Goal: Task Accomplishment & Management: Manage account settings

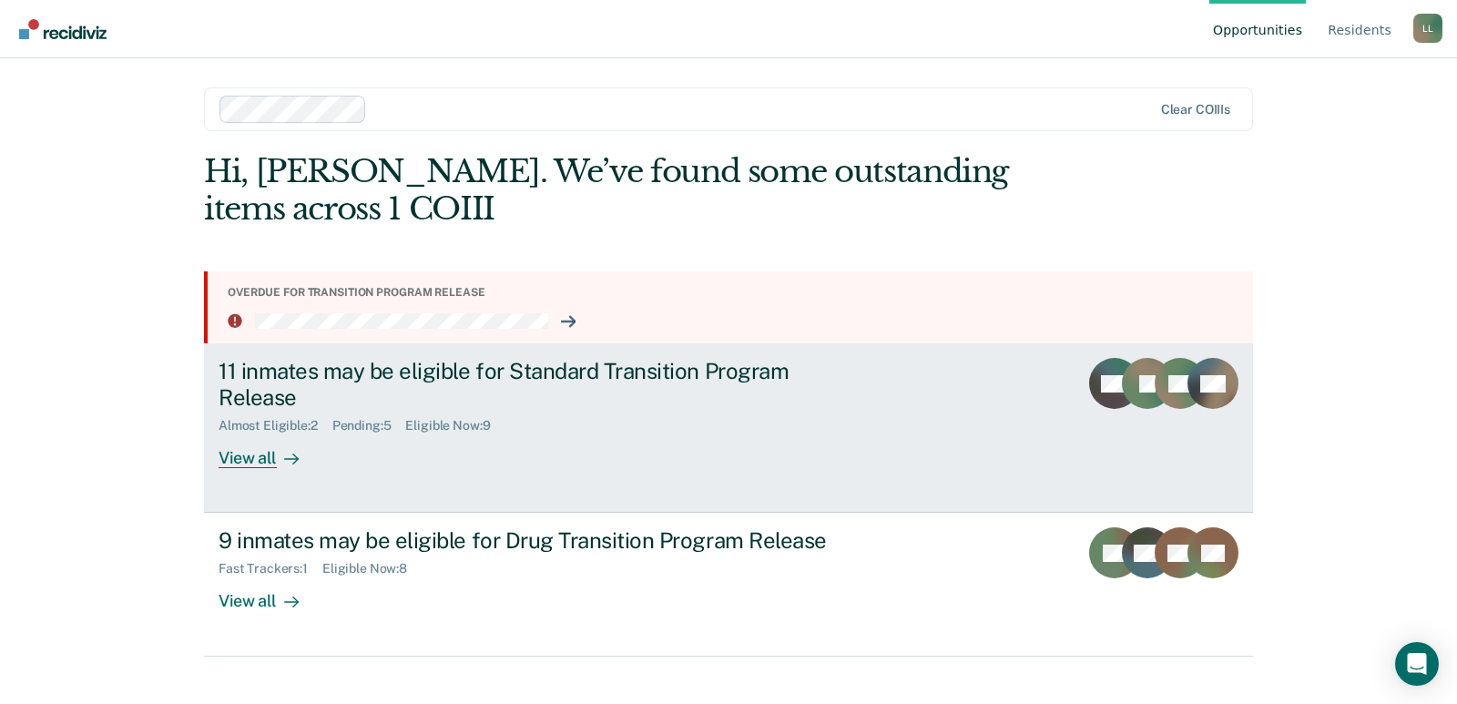
click at [243, 458] on div "View all" at bounding box center [270, 452] width 102 height 36
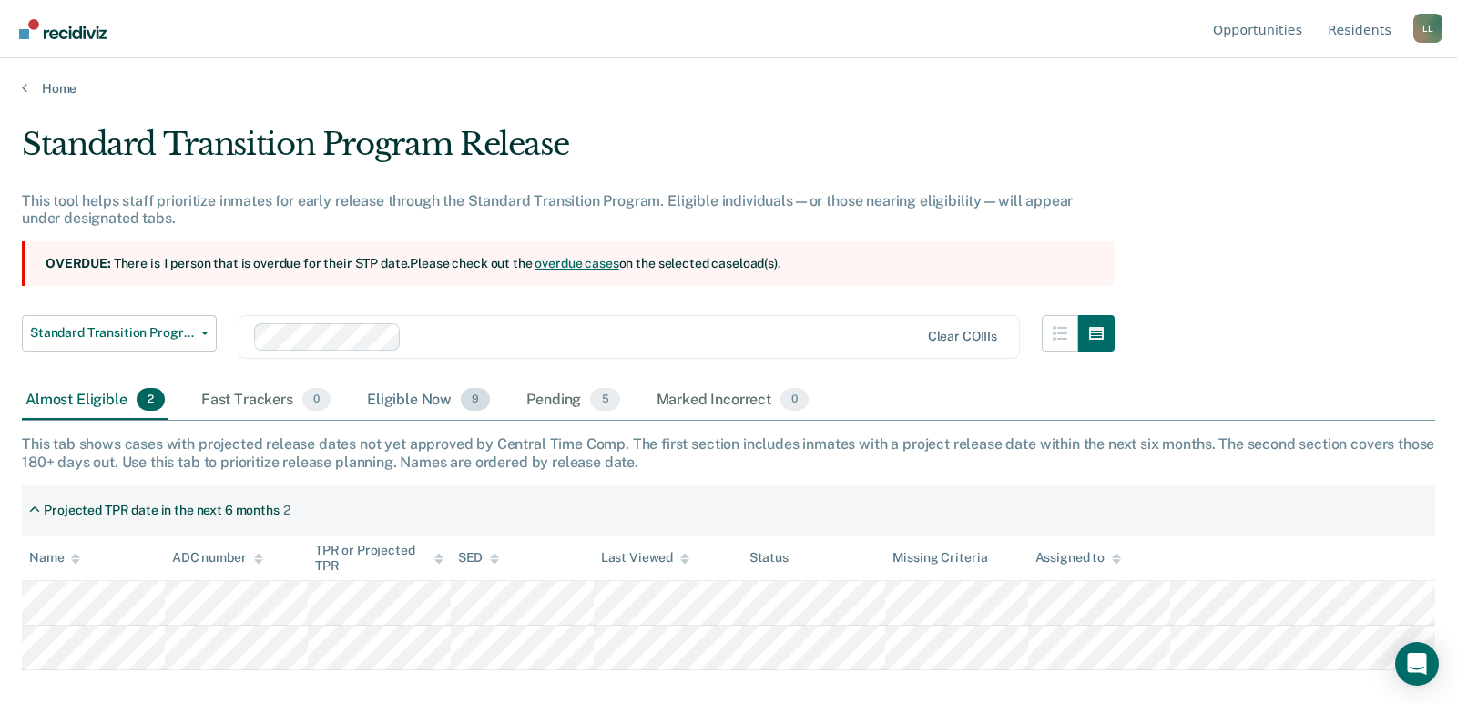
click at [397, 396] on div "Eligible Now 9" at bounding box center [428, 401] width 130 height 40
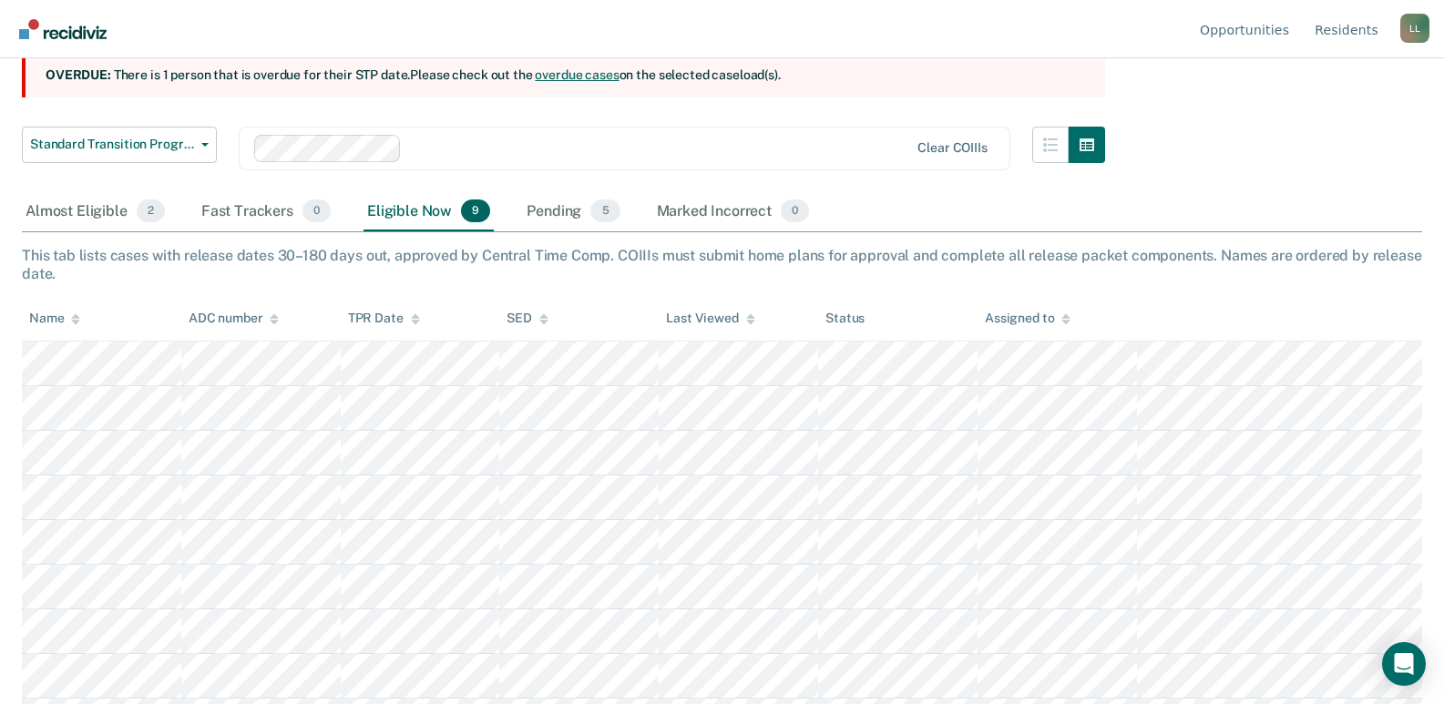
scroll to position [228, 0]
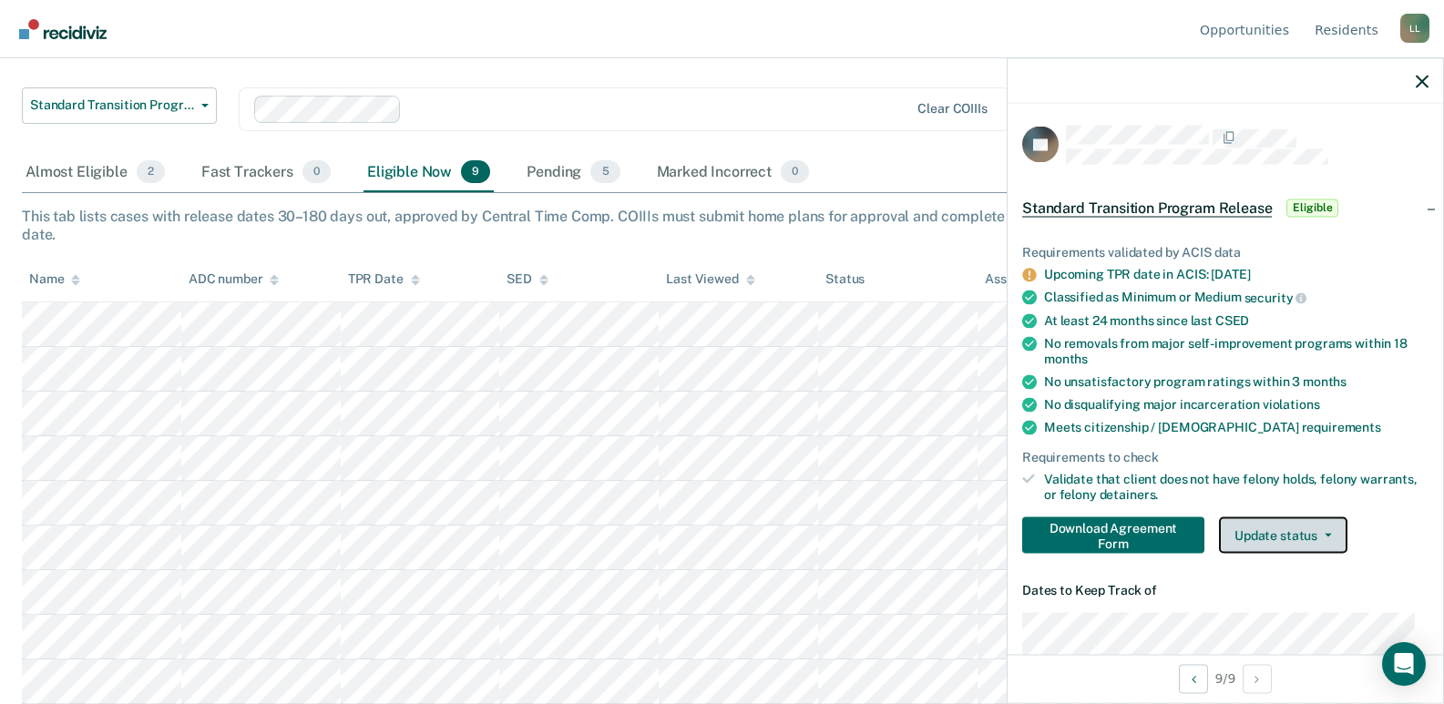
click at [1257, 536] on button "Update status" at bounding box center [1283, 534] width 128 height 36
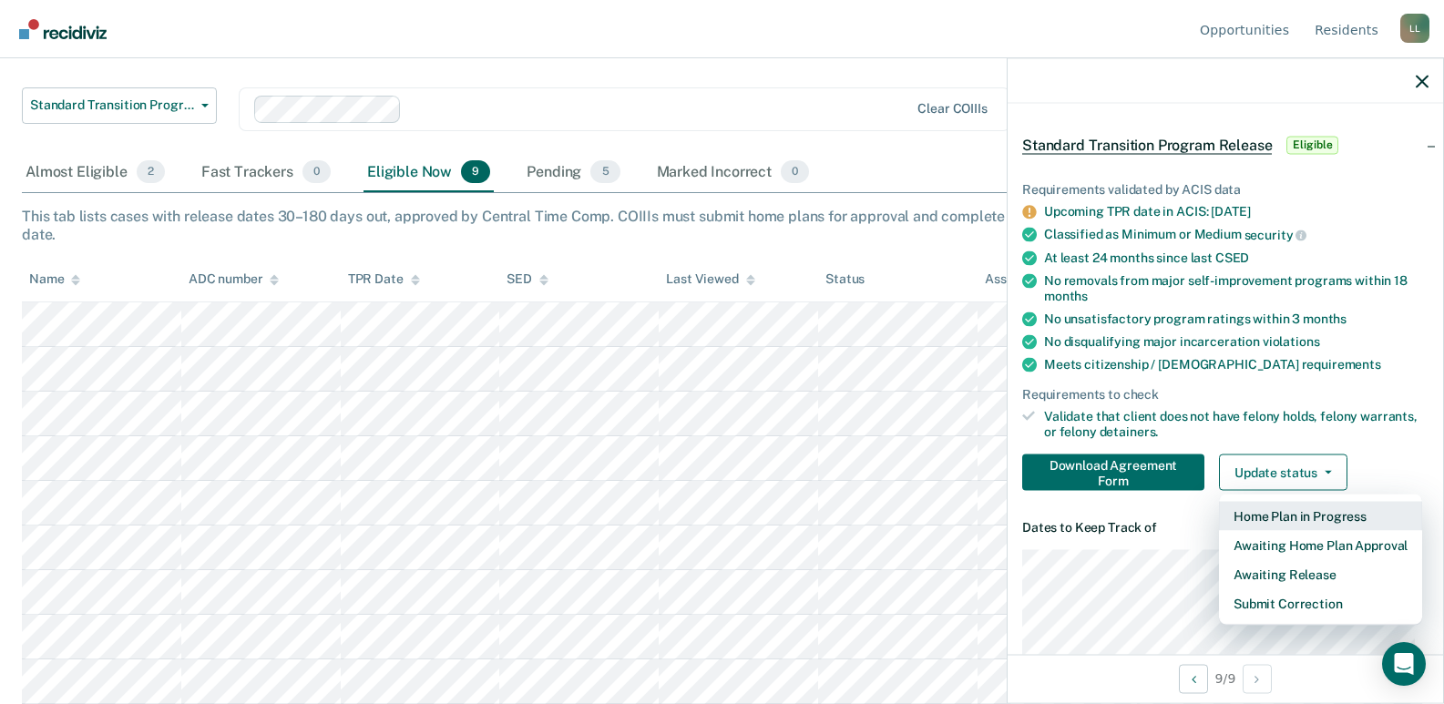
scroll to position [91, 0]
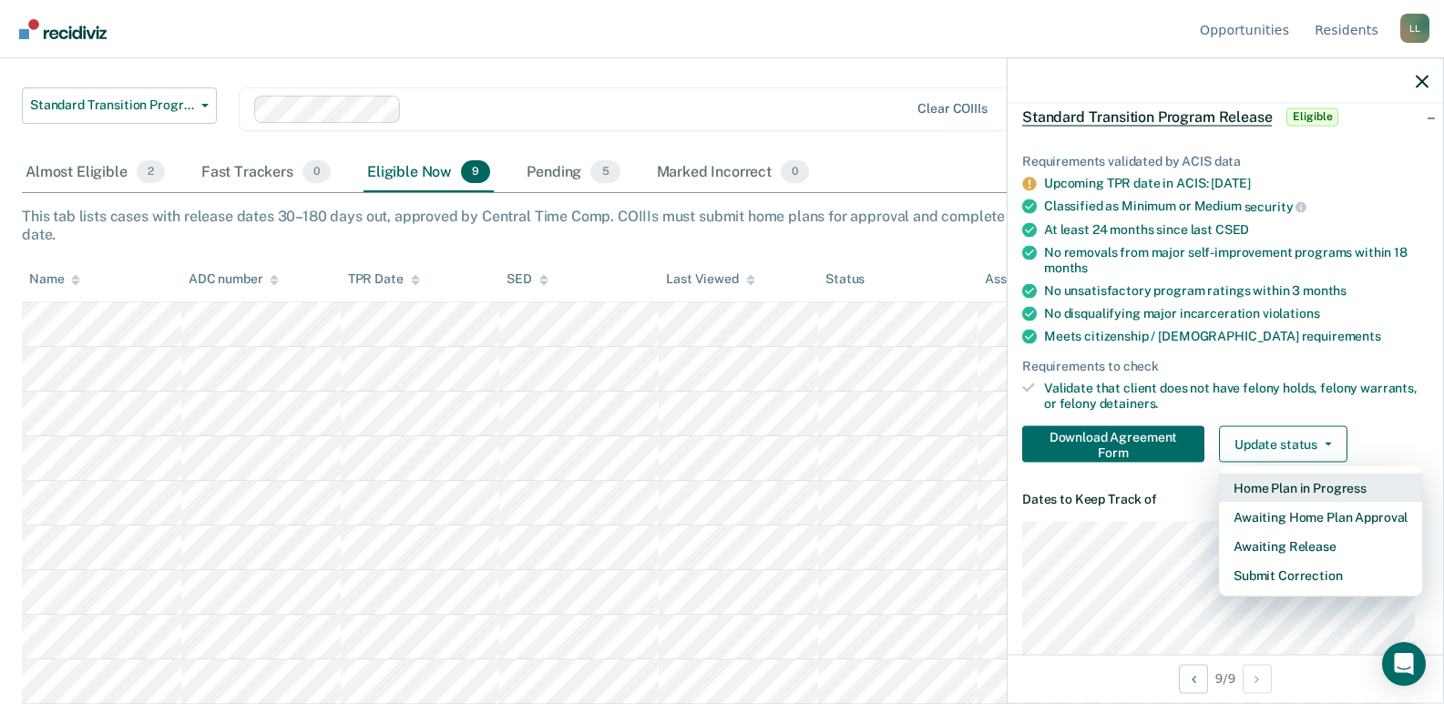
click at [1278, 488] on button "Home Plan in Progress" at bounding box center [1320, 487] width 203 height 29
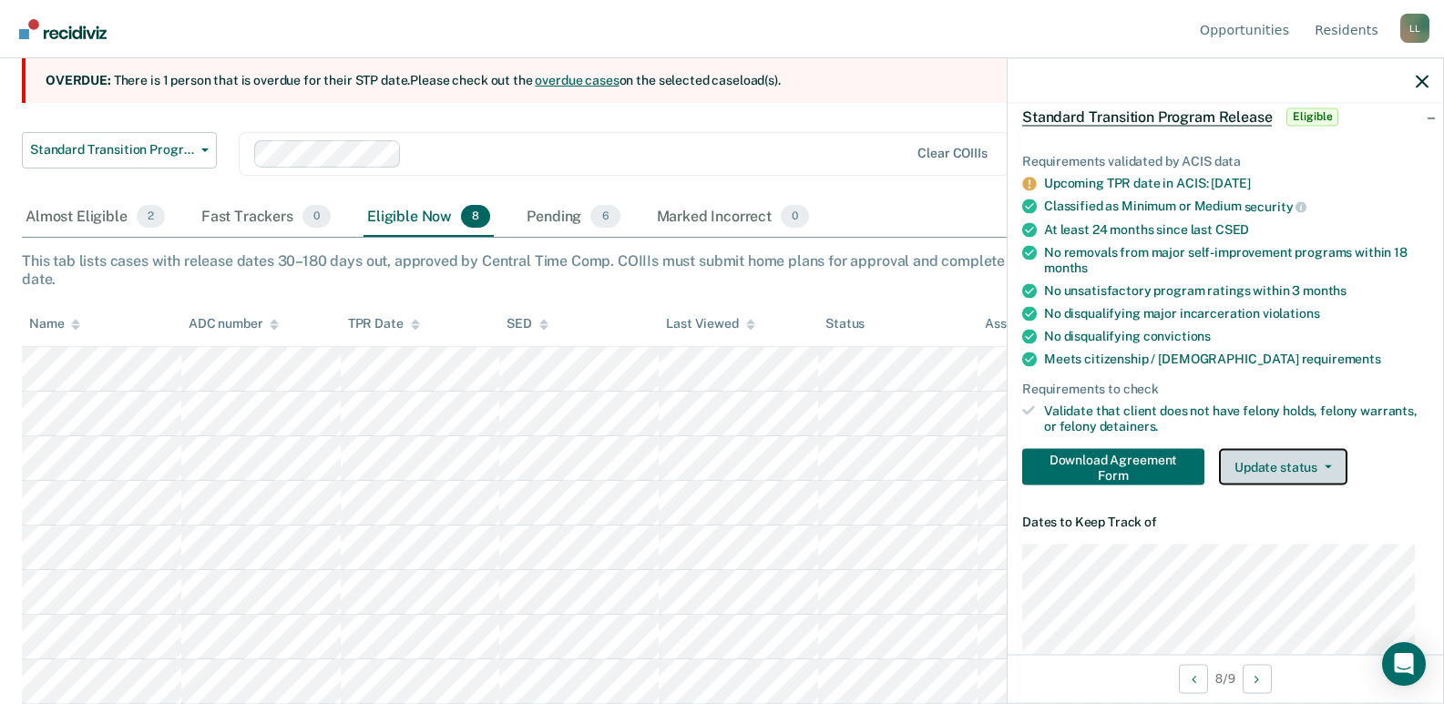
click at [1275, 469] on button "Update status" at bounding box center [1283, 466] width 128 height 36
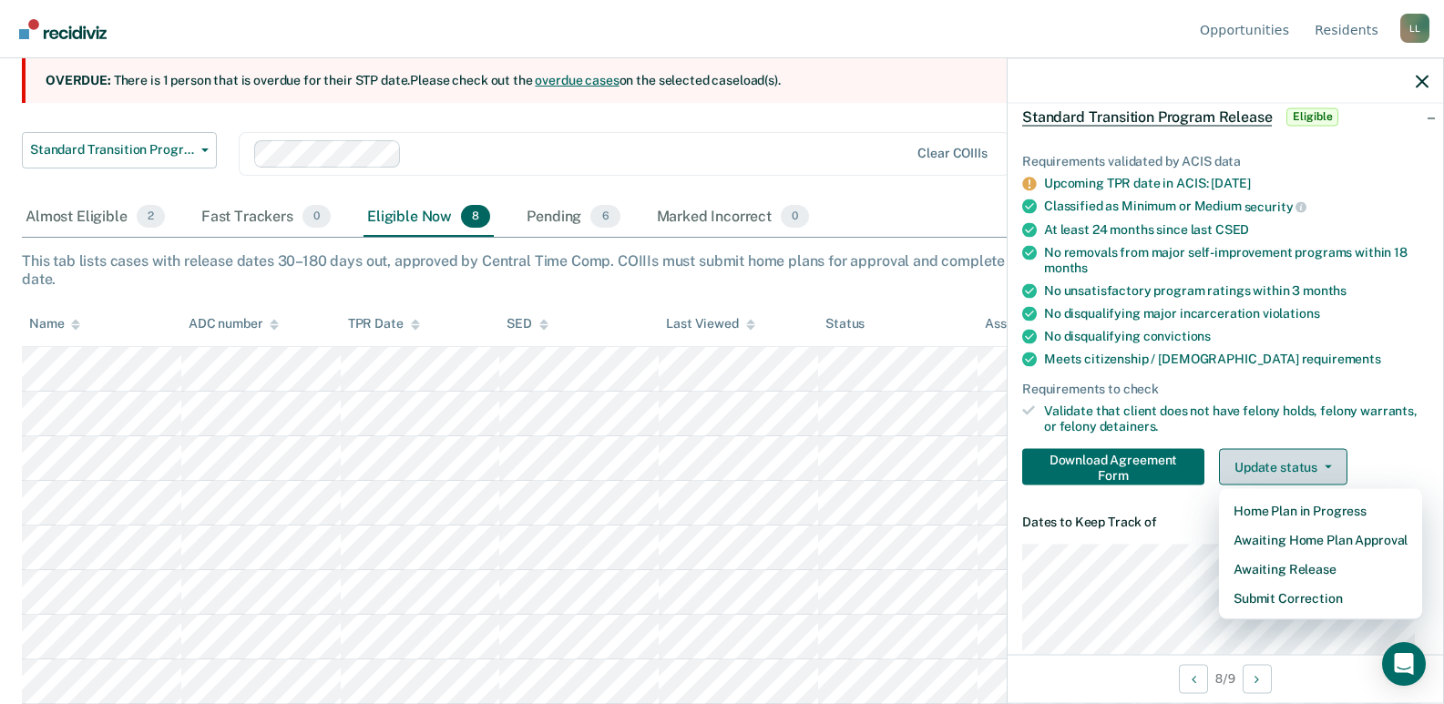
click at [1288, 465] on button "Update status" at bounding box center [1283, 466] width 128 height 36
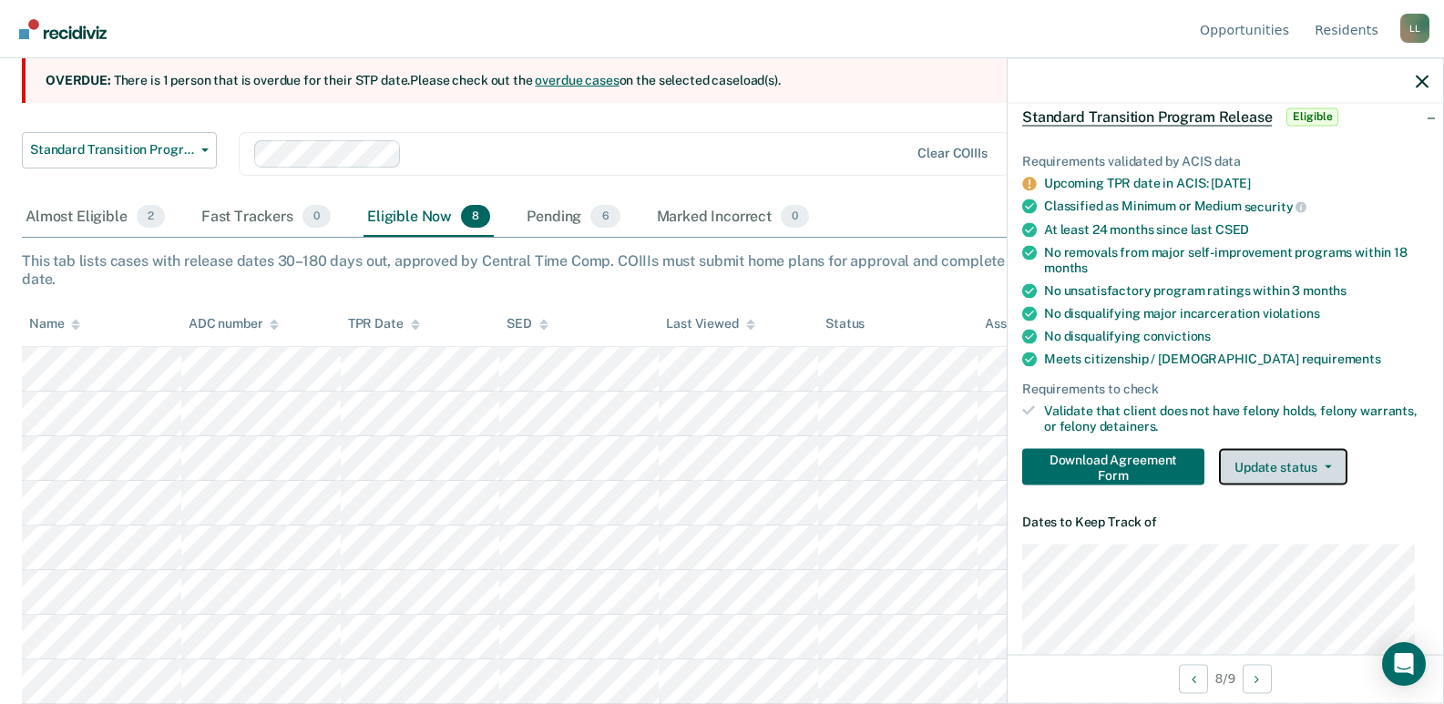
click at [1288, 465] on button "Update status" at bounding box center [1283, 466] width 128 height 36
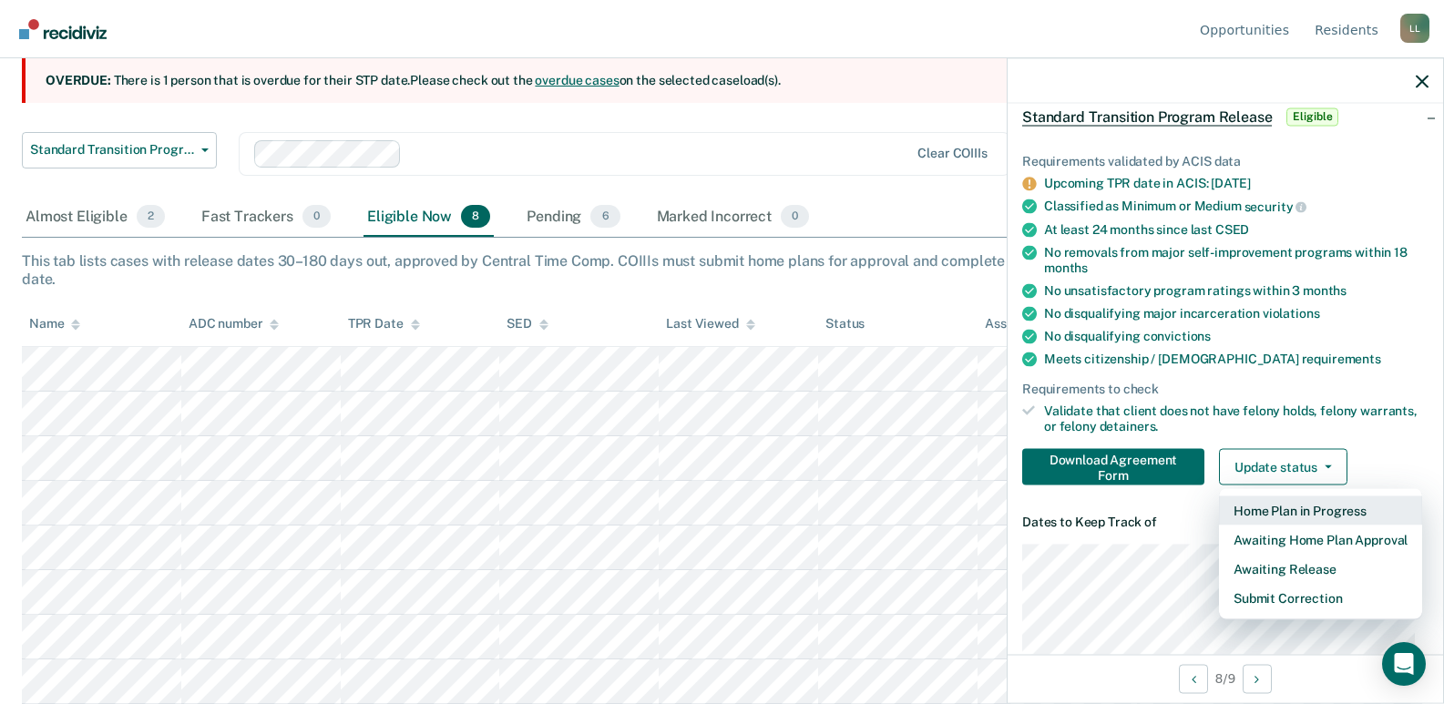
click at [1281, 512] on button "Home Plan in Progress" at bounding box center [1320, 509] width 203 height 29
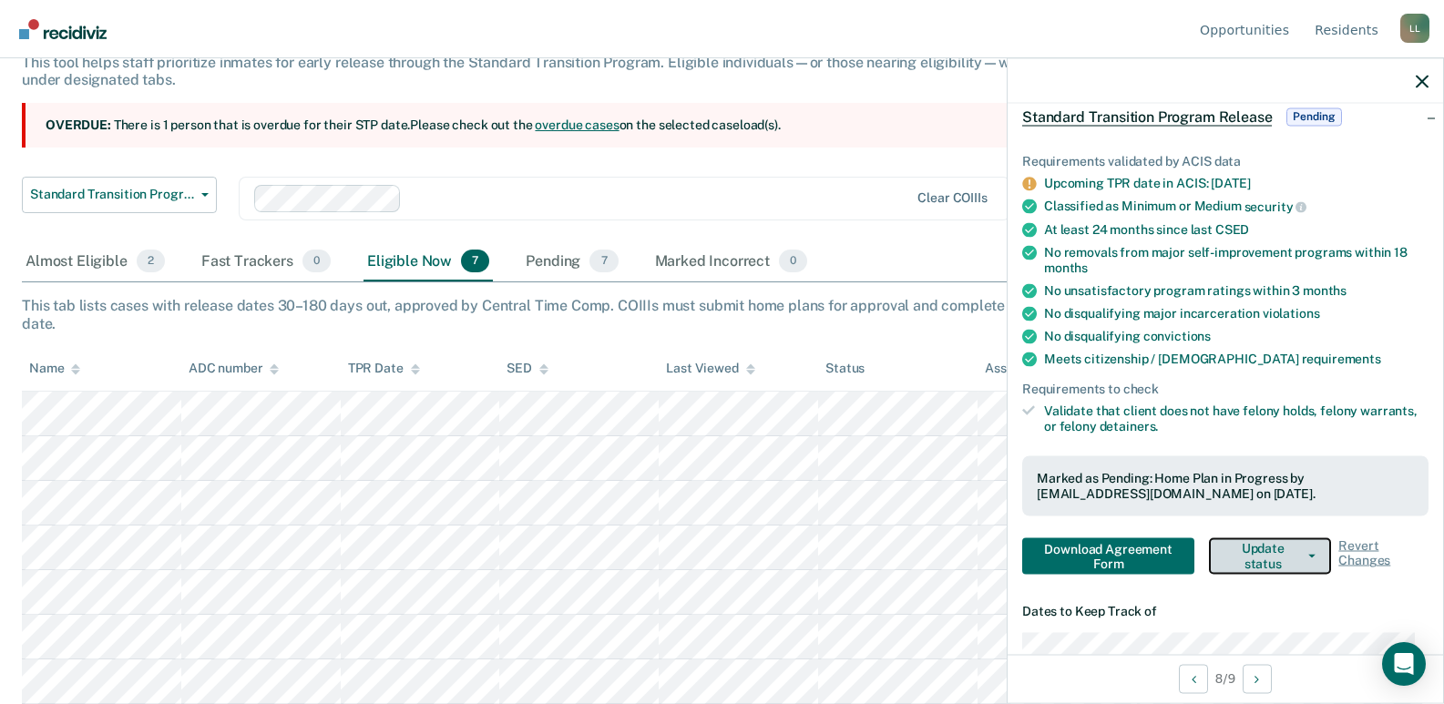
scroll to position [138, 0]
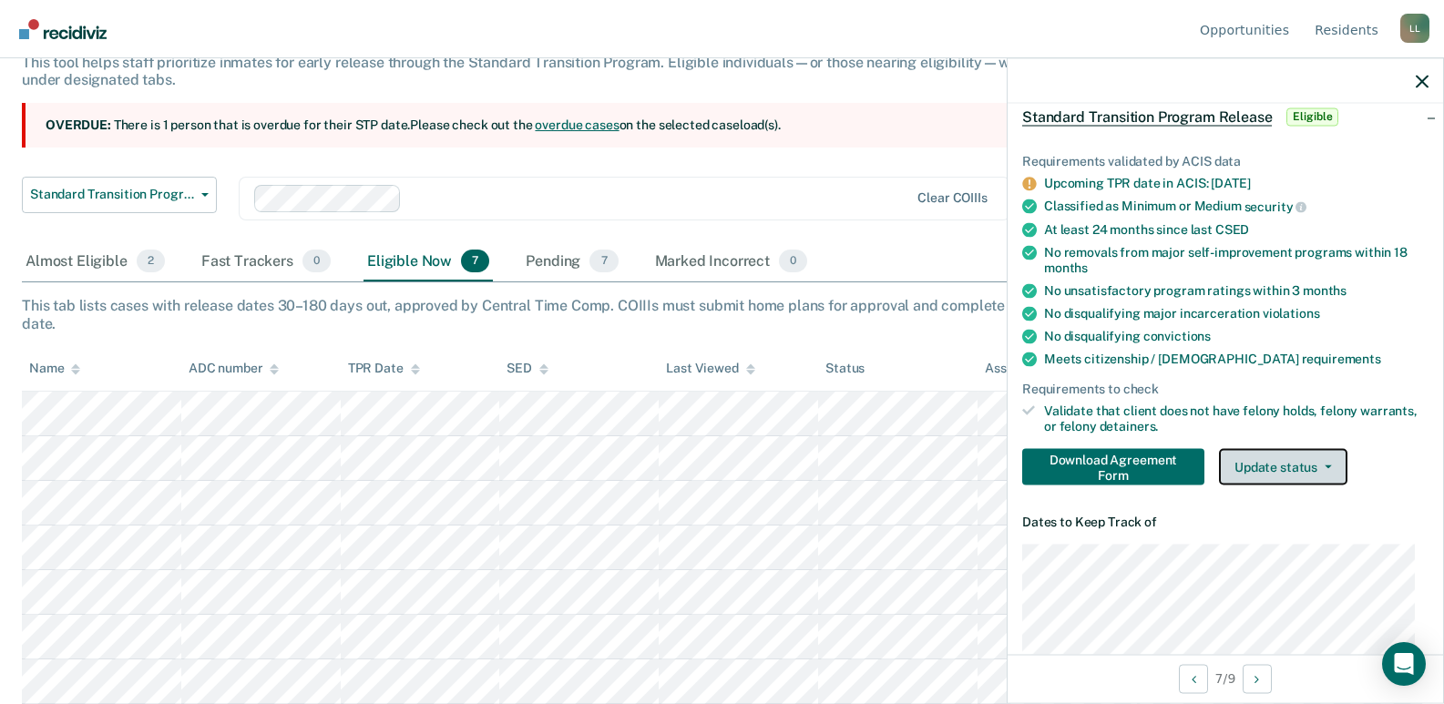
click at [1276, 464] on button "Update status" at bounding box center [1283, 466] width 128 height 36
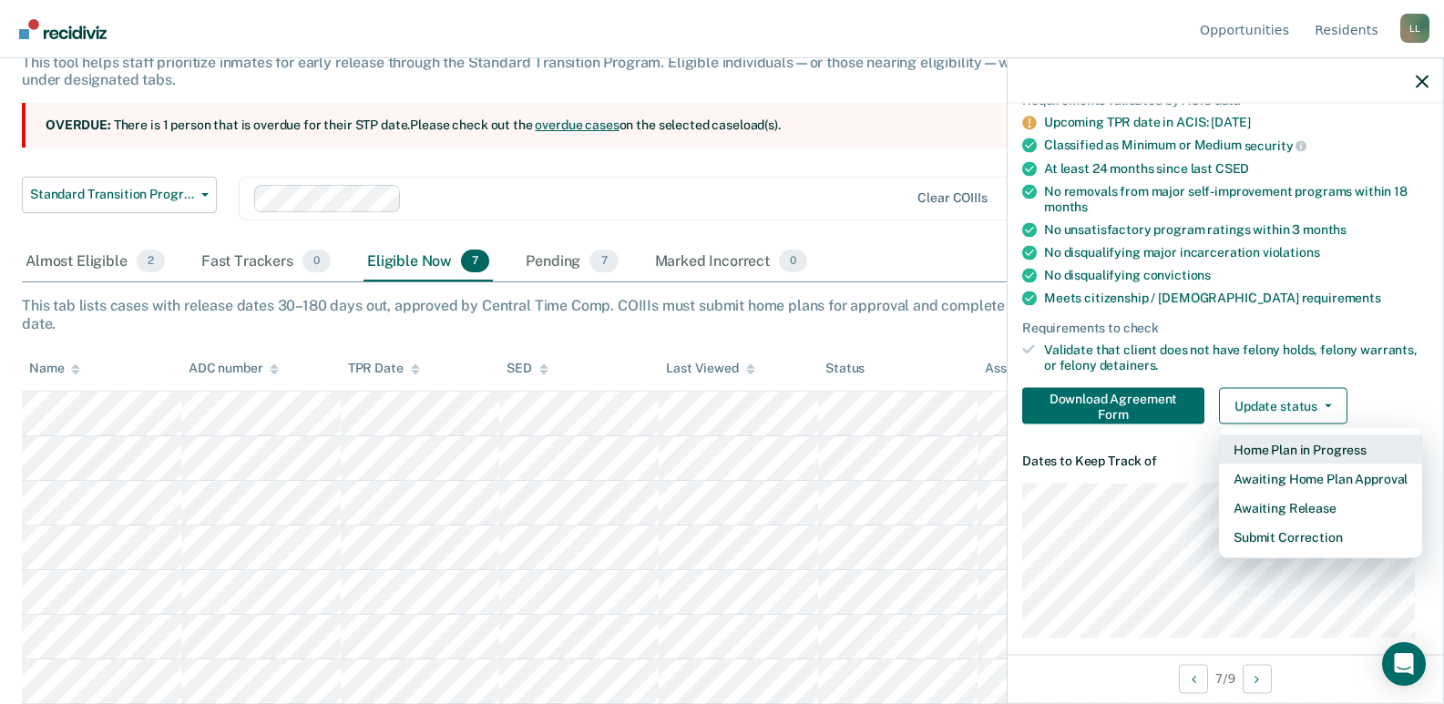
scroll to position [182, 0]
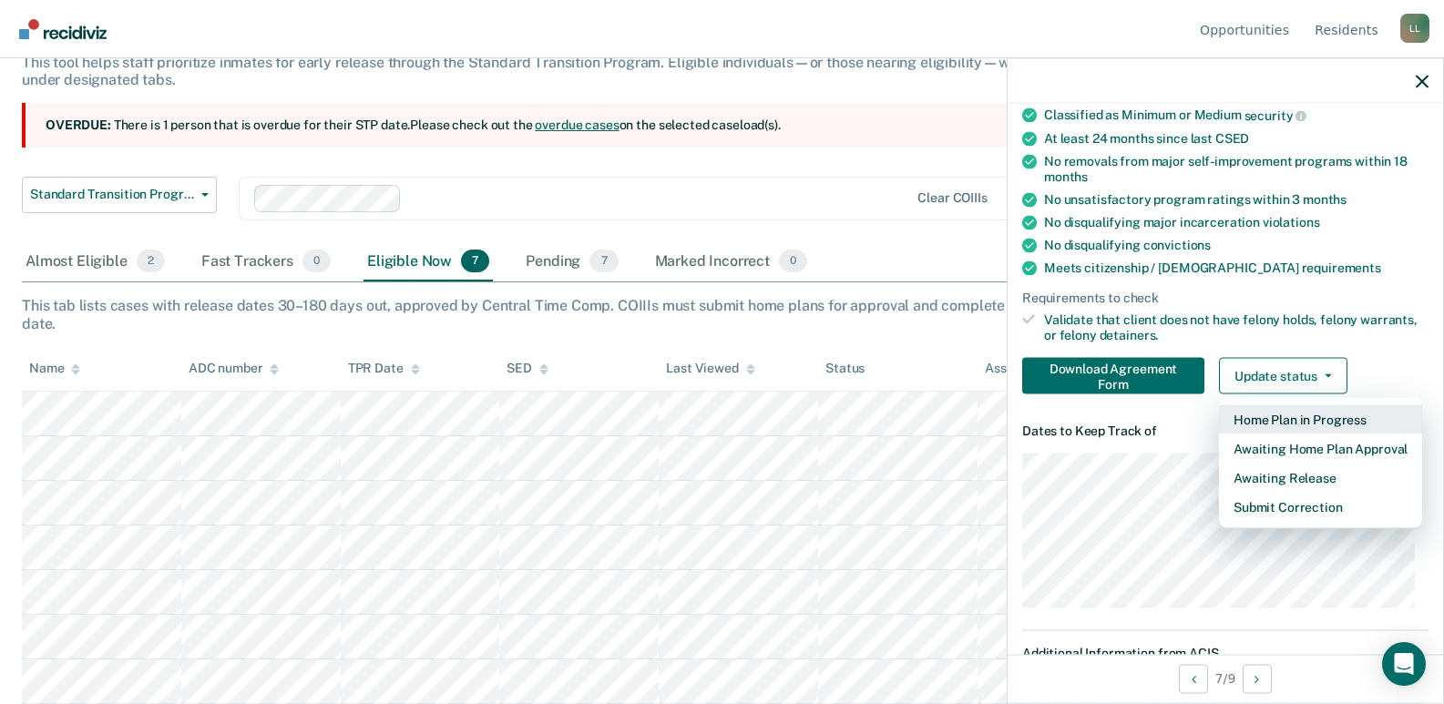
click at [1287, 420] on button "Home Plan in Progress" at bounding box center [1320, 418] width 203 height 29
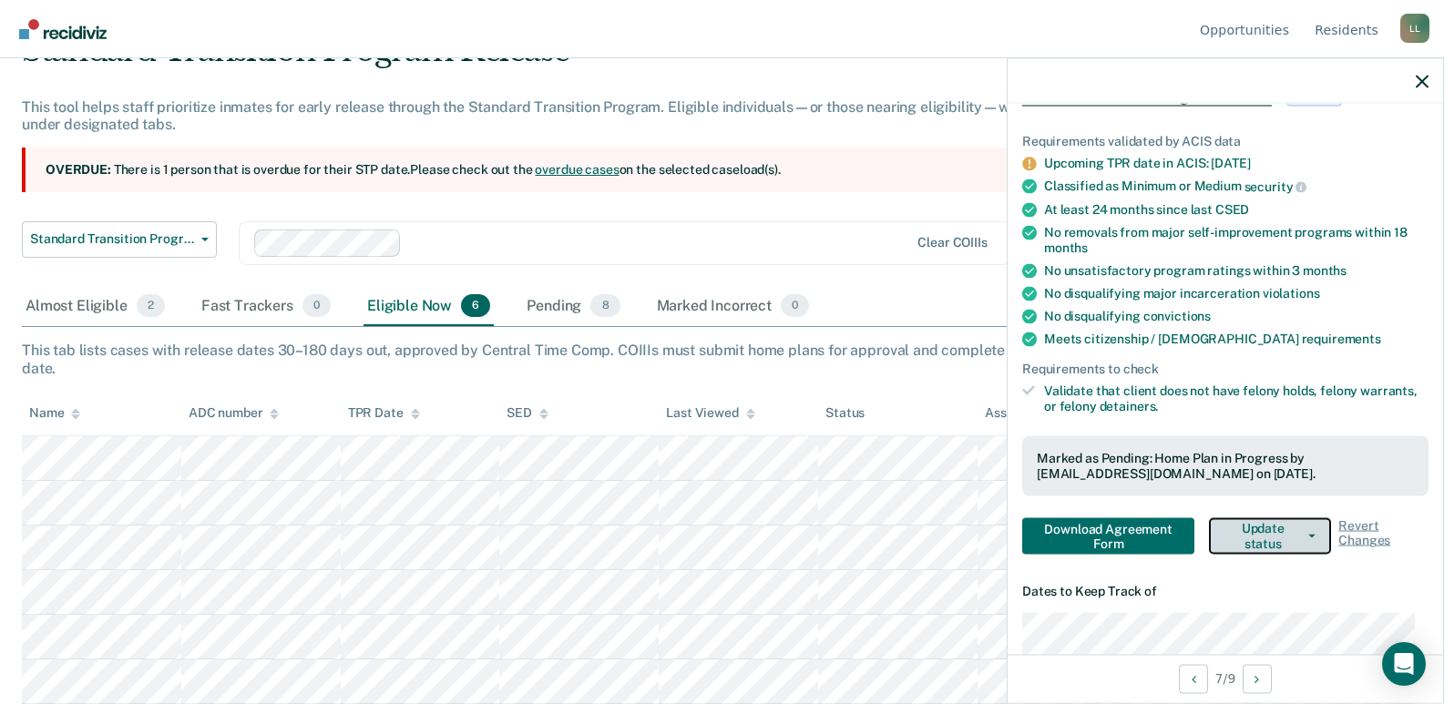
scroll to position [82, 0]
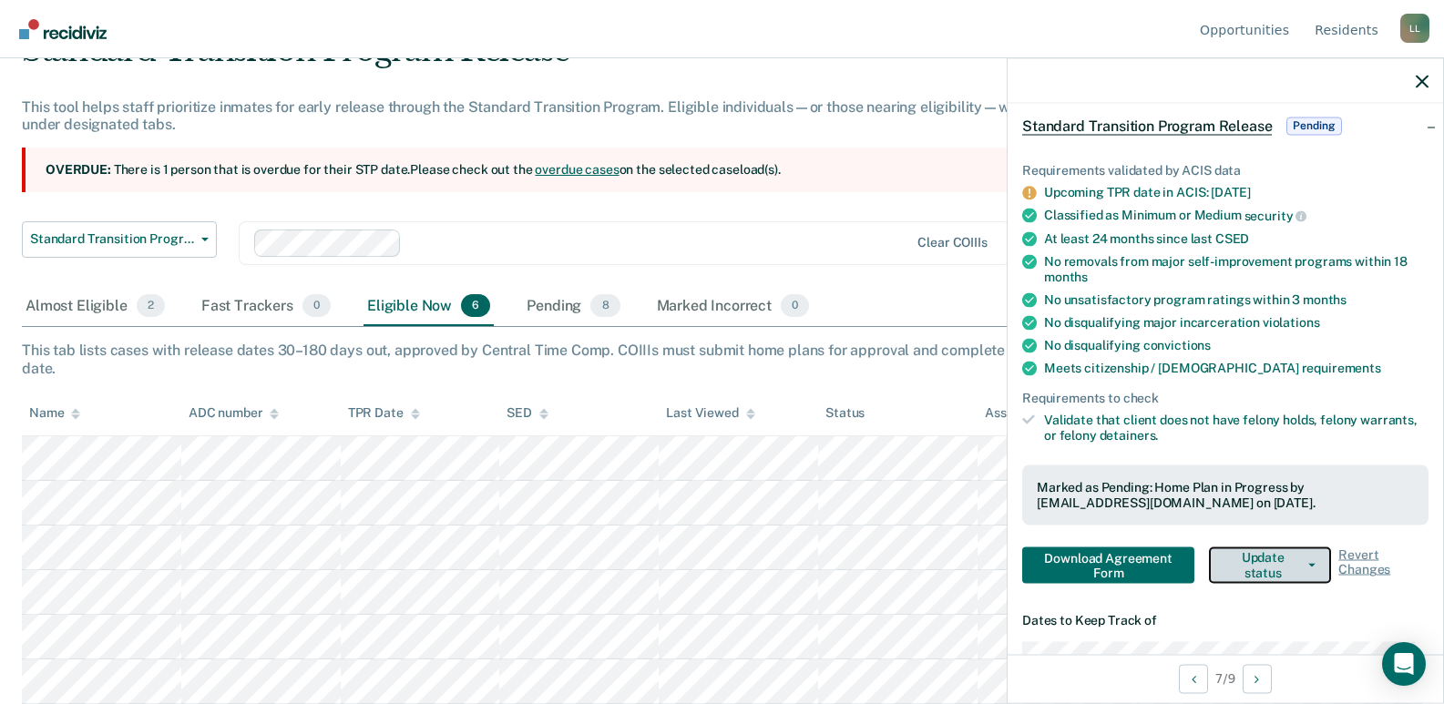
click at [1262, 569] on button "Update status" at bounding box center [1270, 564] width 122 height 36
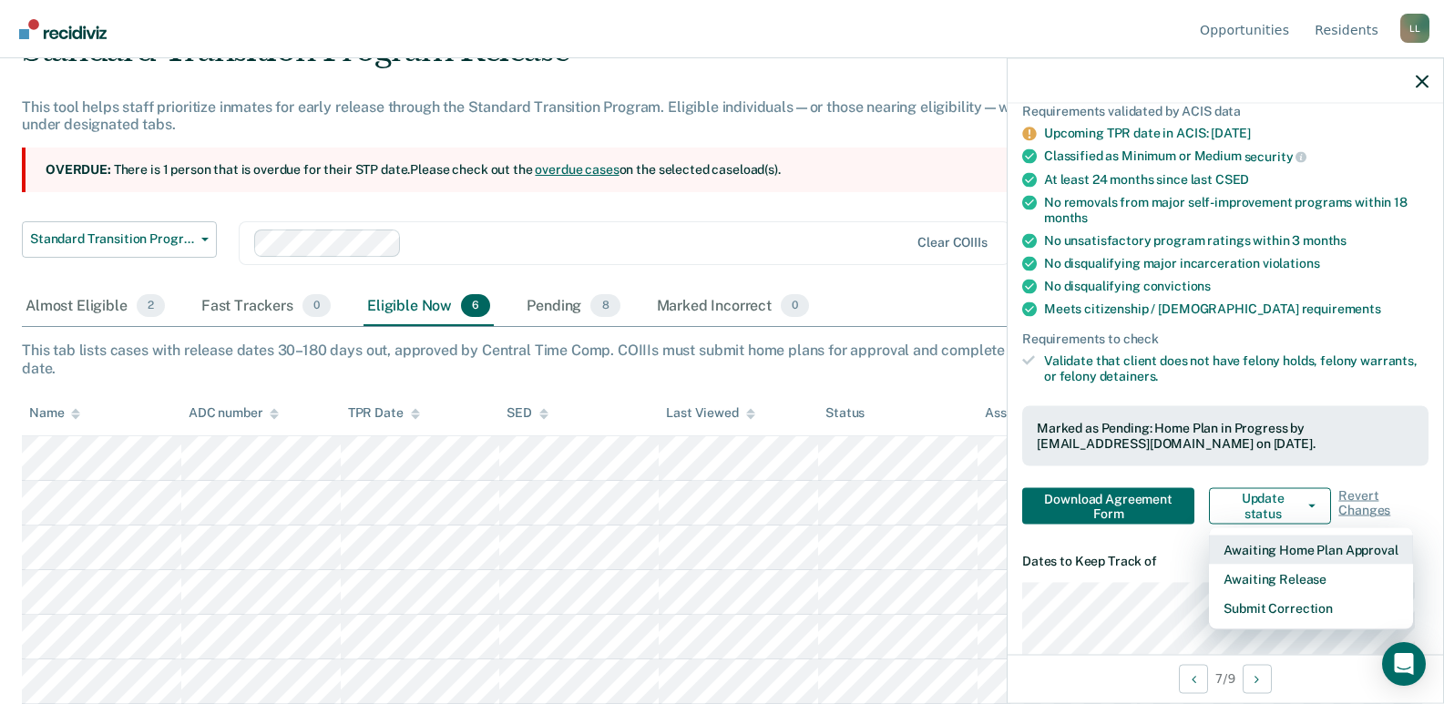
scroll to position [173, 0]
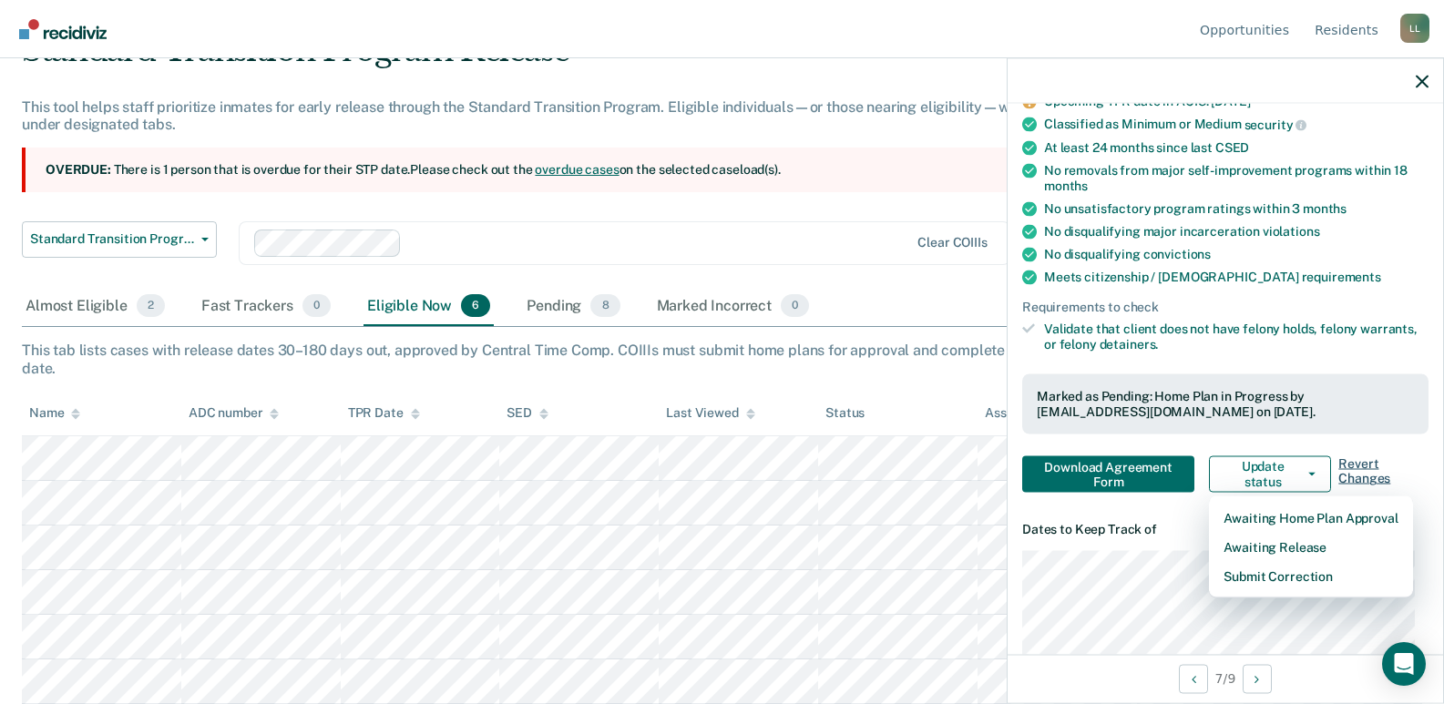
click at [1350, 472] on span "Revert Changes" at bounding box center [1383, 473] width 90 height 36
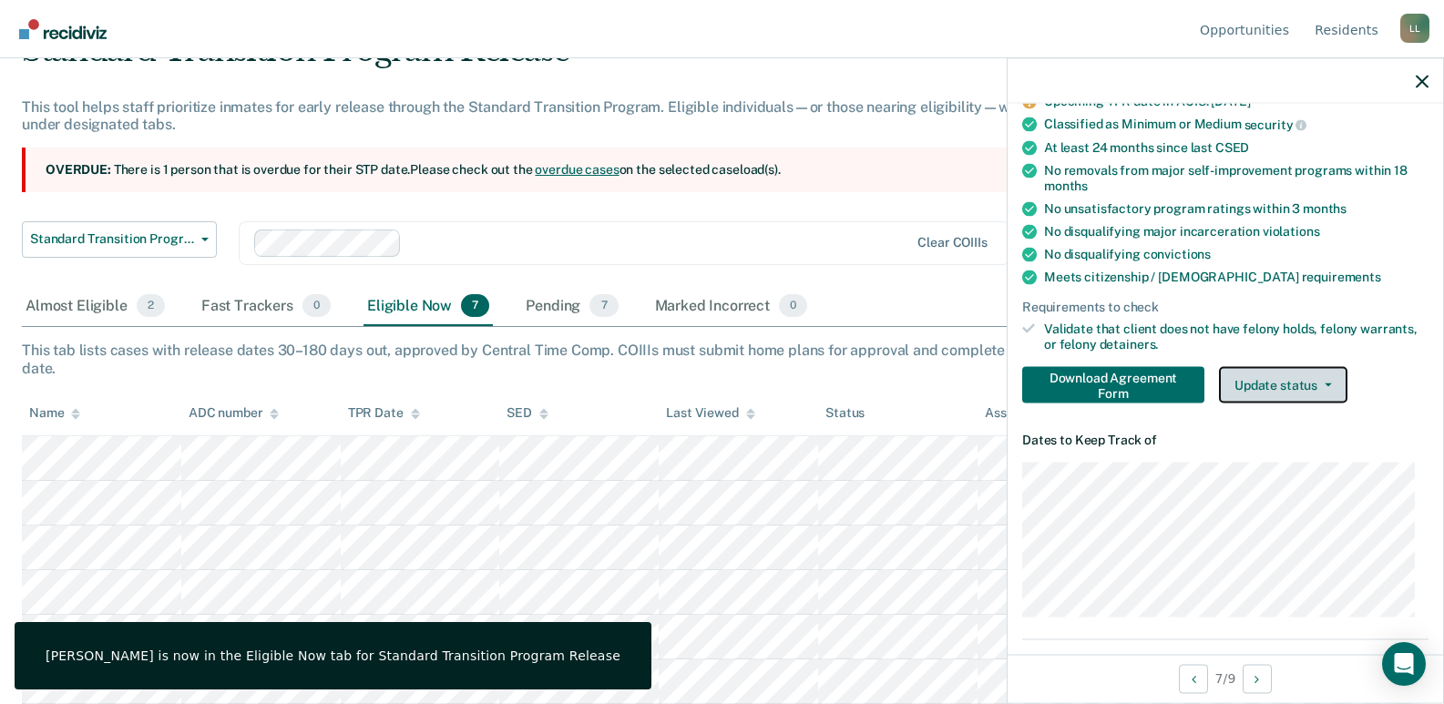
click at [1270, 382] on button "Update status" at bounding box center [1283, 384] width 128 height 36
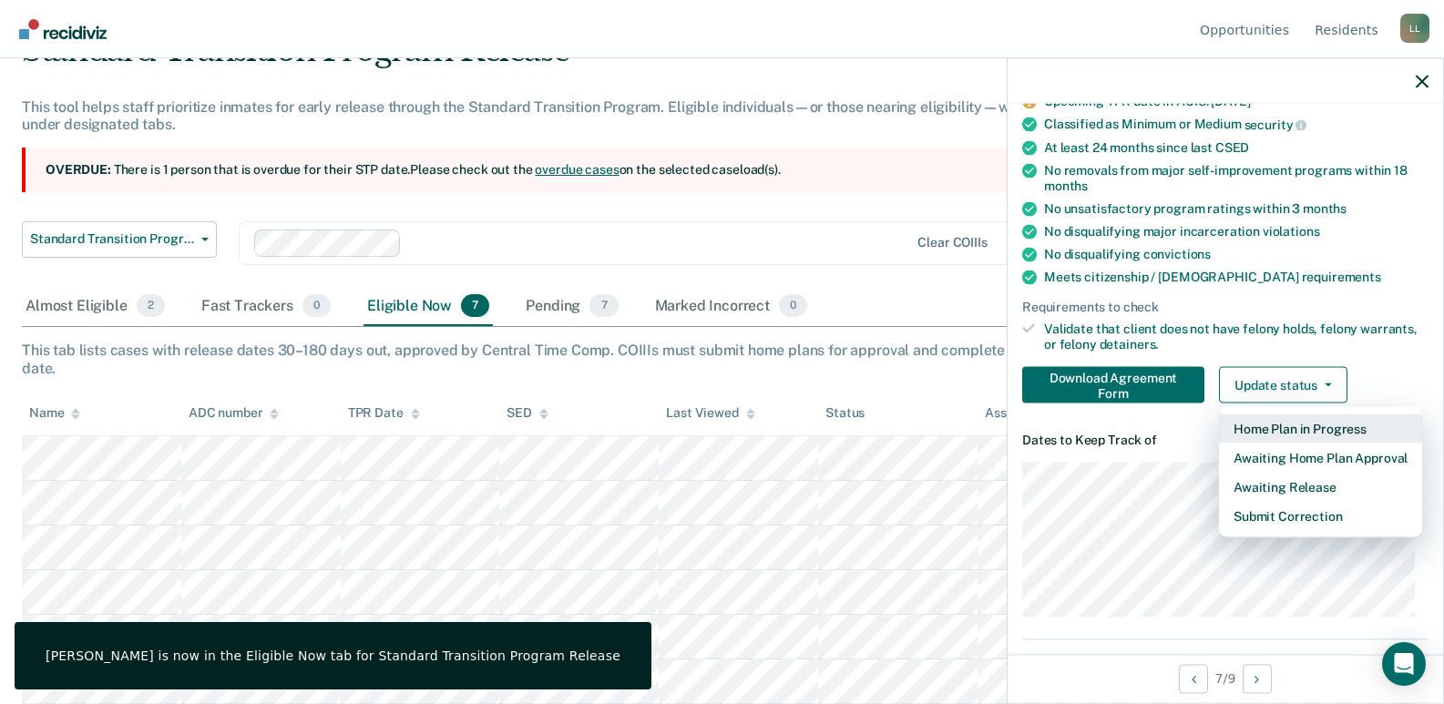
click at [1280, 427] on button "Home Plan in Progress" at bounding box center [1320, 427] width 203 height 29
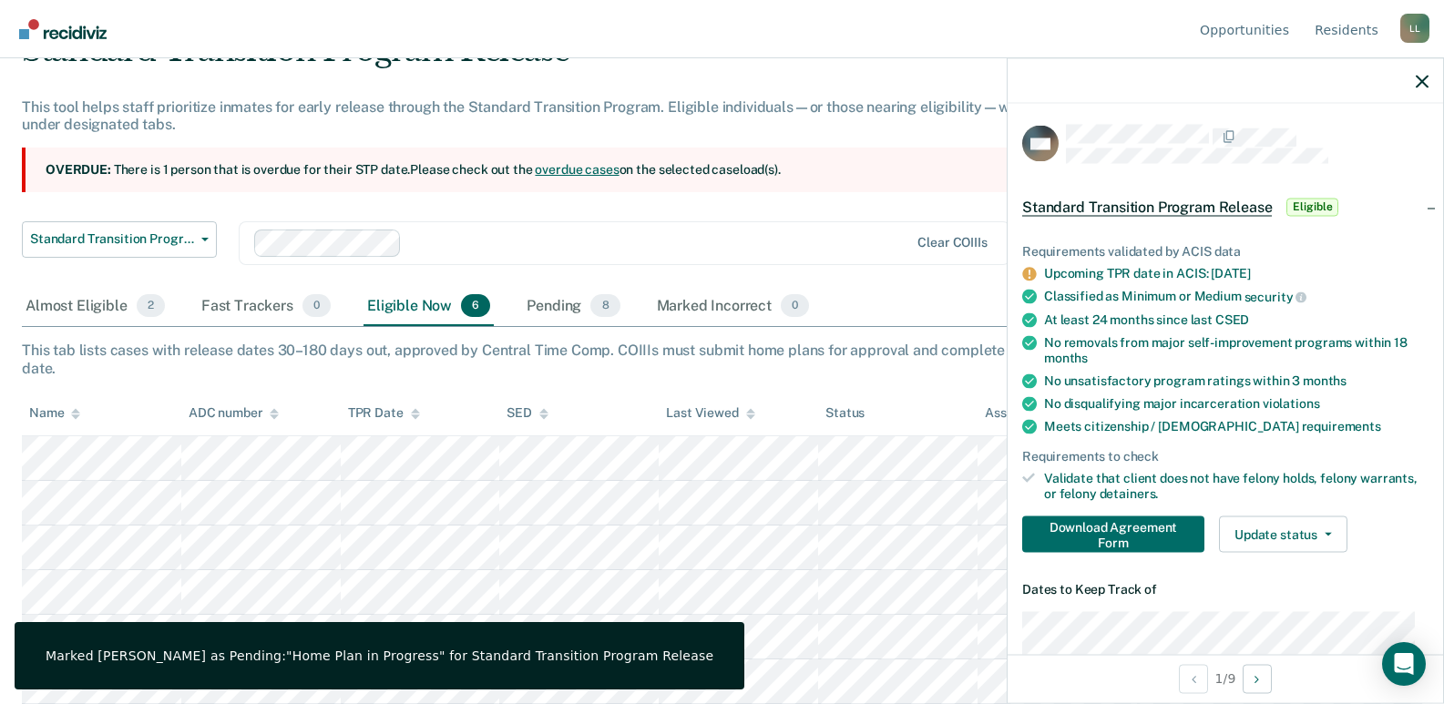
scroll to position [0, 0]
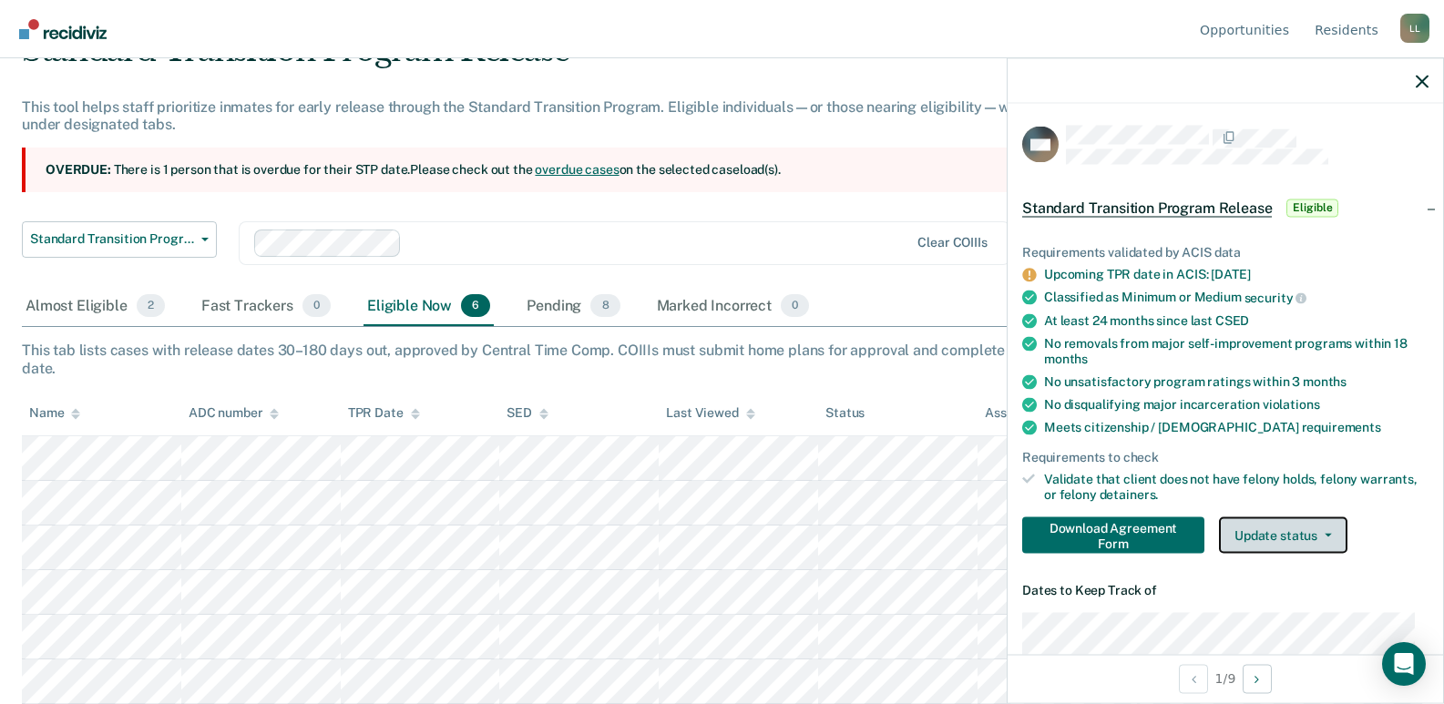
click at [1281, 534] on button "Update status" at bounding box center [1283, 534] width 128 height 36
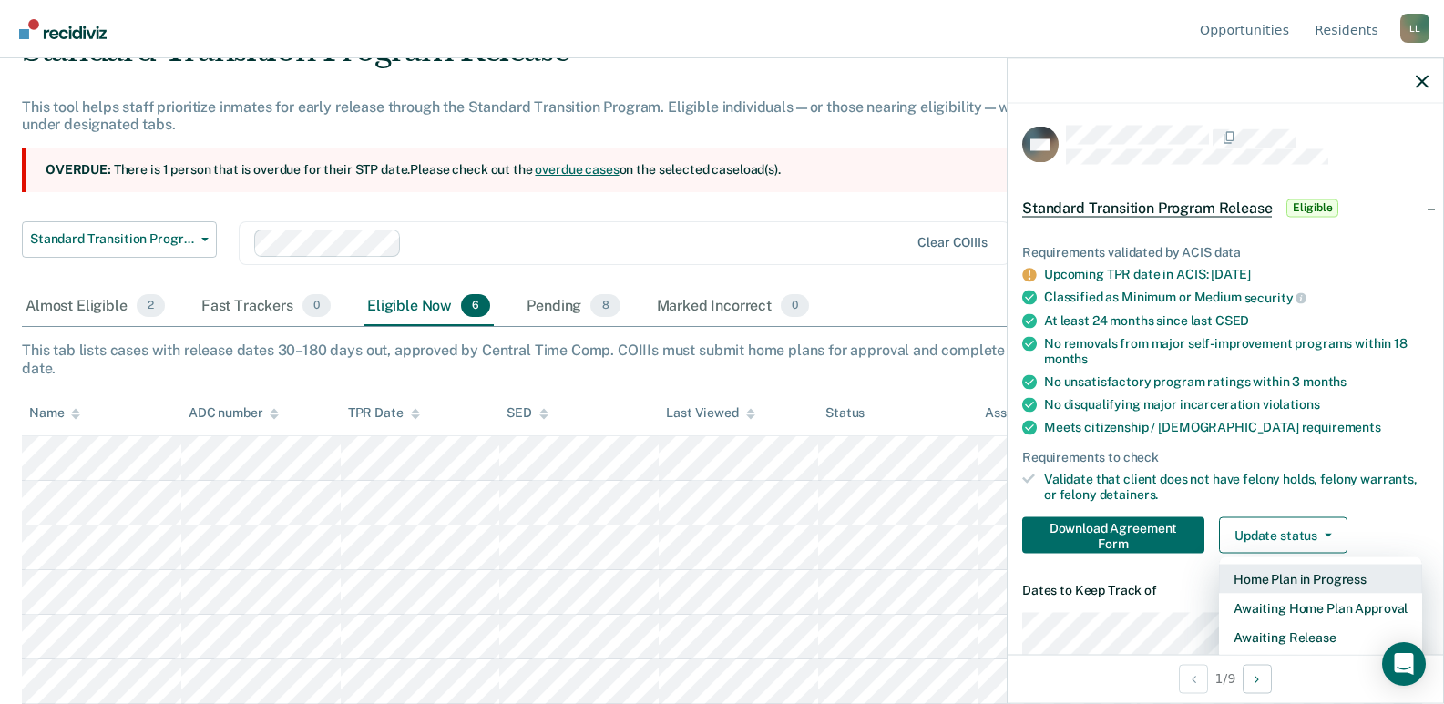
click at [1275, 580] on button "Home Plan in Progress" at bounding box center [1320, 578] width 203 height 29
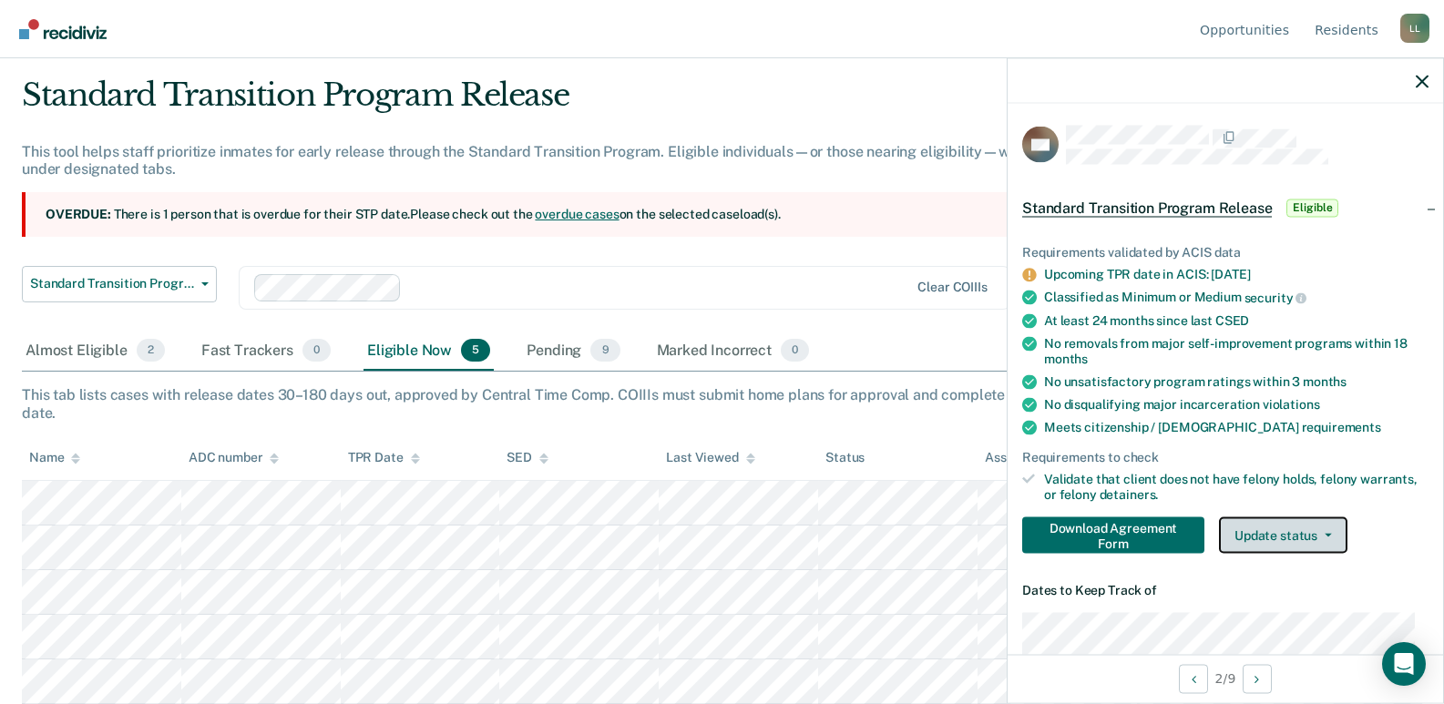
click at [1278, 539] on button "Update status" at bounding box center [1283, 534] width 128 height 36
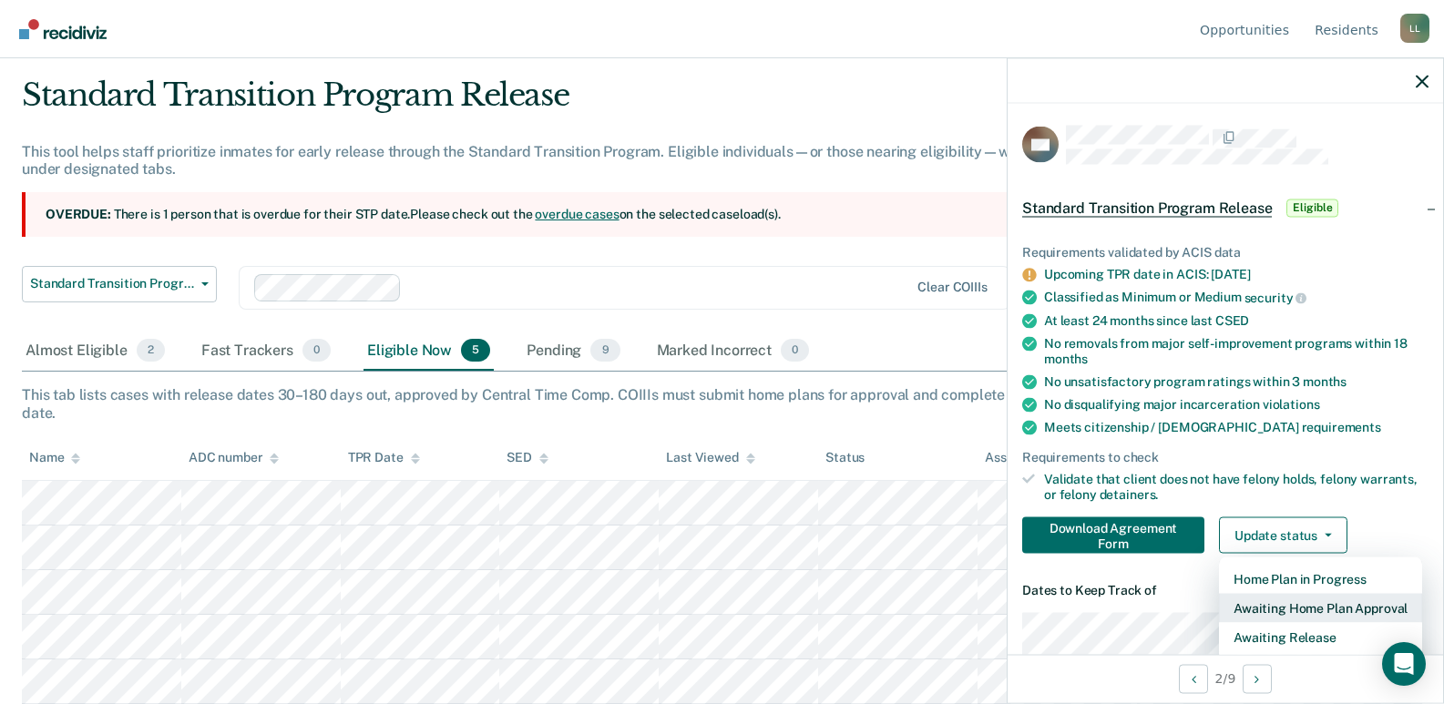
click at [1292, 607] on button "Awaiting Home Plan Approval" at bounding box center [1320, 607] width 203 height 29
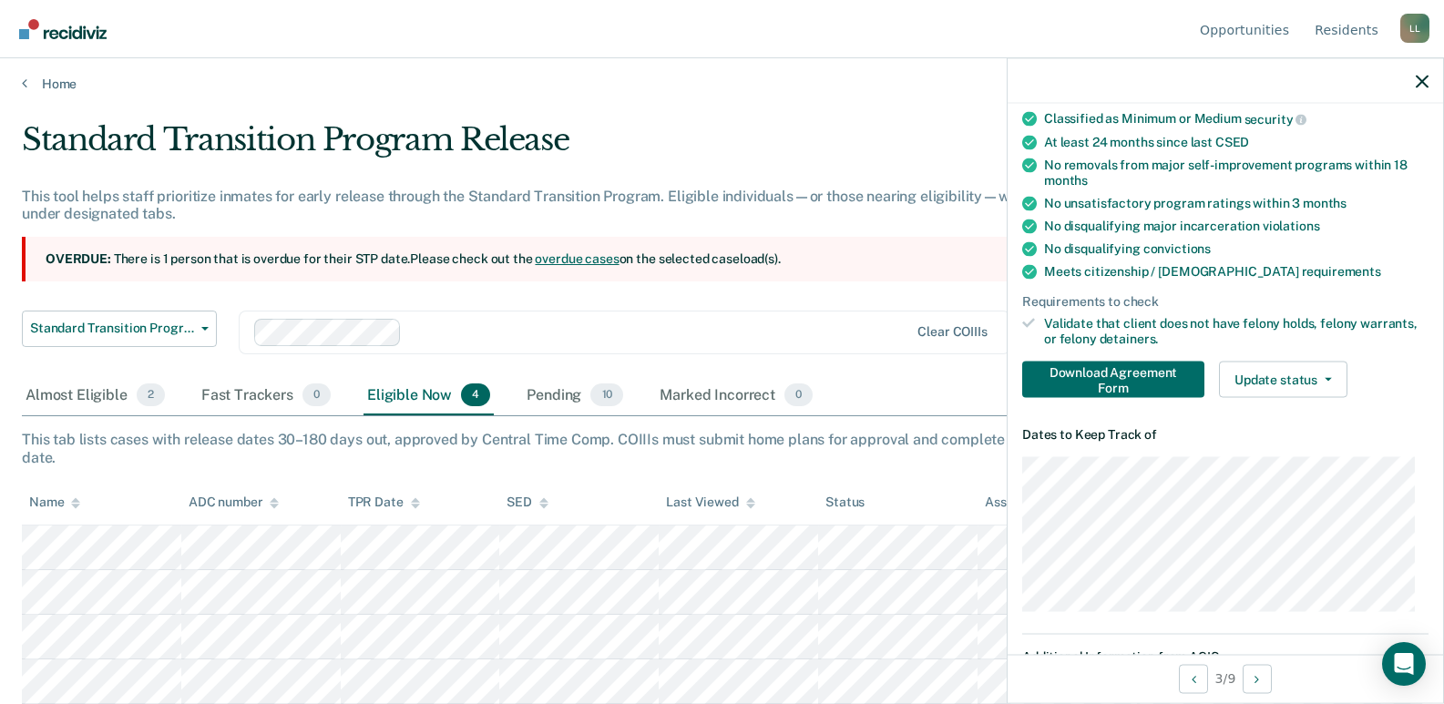
scroll to position [273, 0]
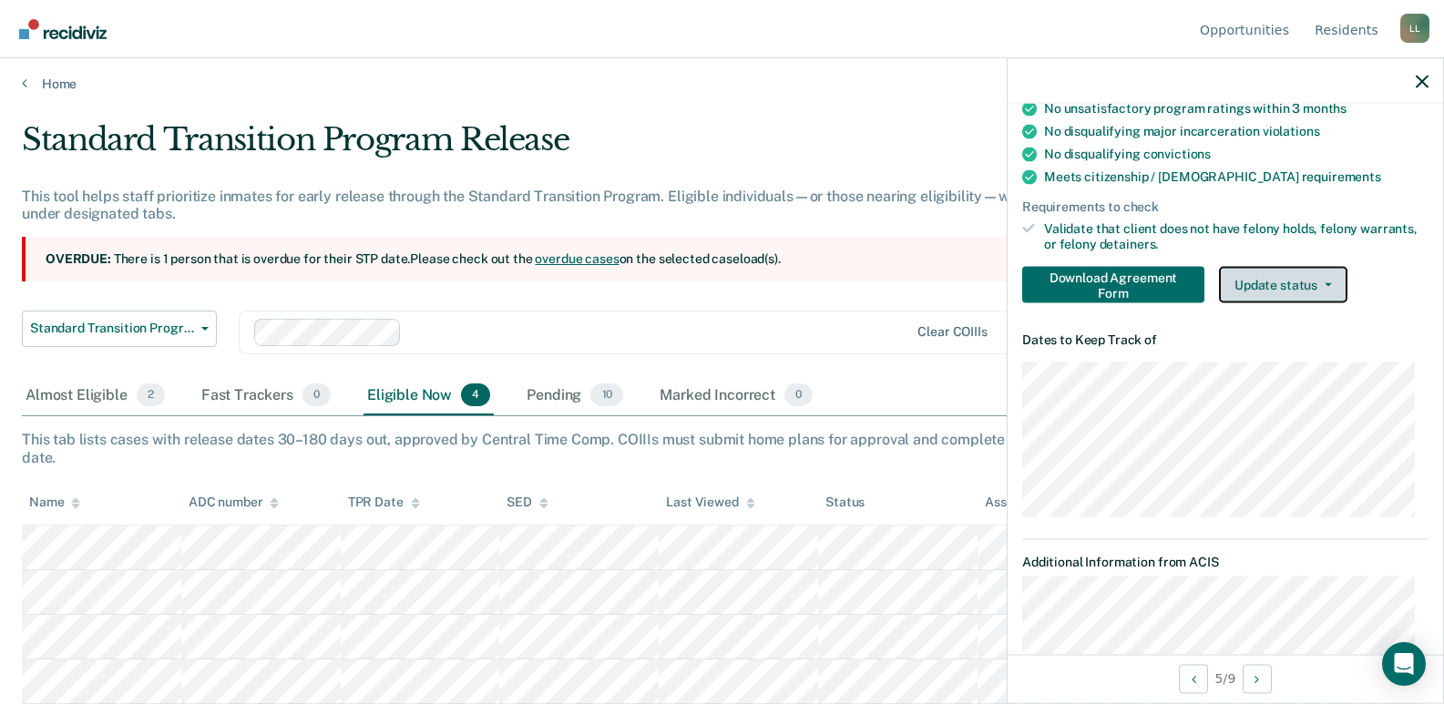
click at [1289, 278] on button "Update status" at bounding box center [1283, 284] width 128 height 36
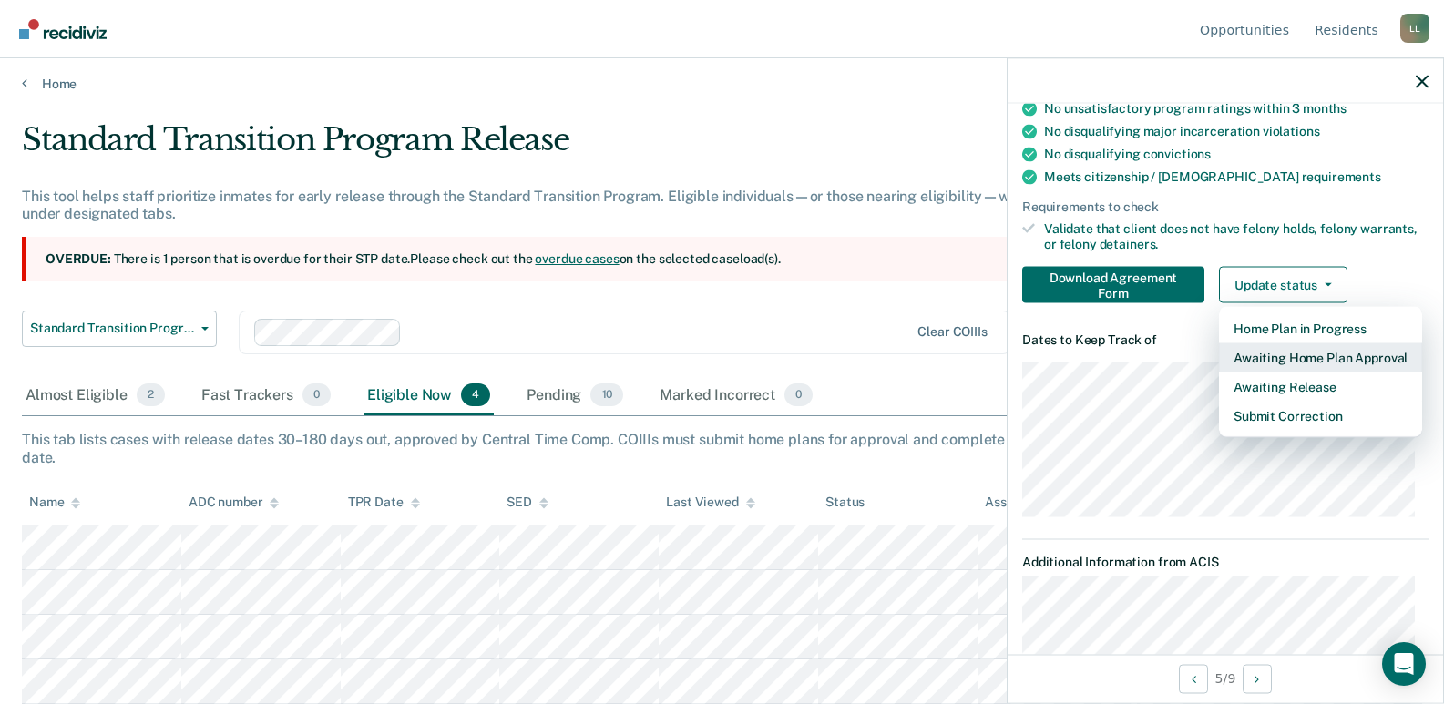
click at [1317, 357] on button "Awaiting Home Plan Approval" at bounding box center [1320, 356] width 203 height 29
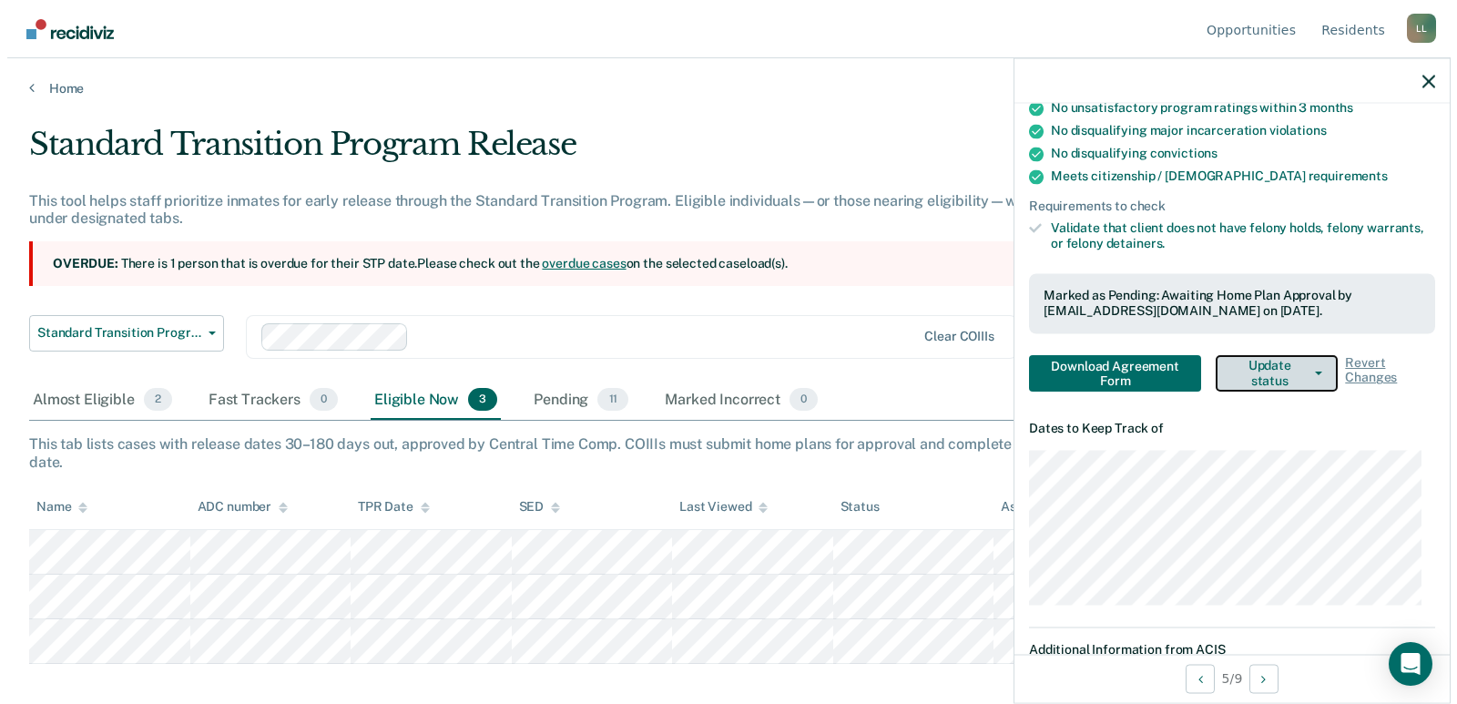
scroll to position [0, 0]
